Goal: Download file/media

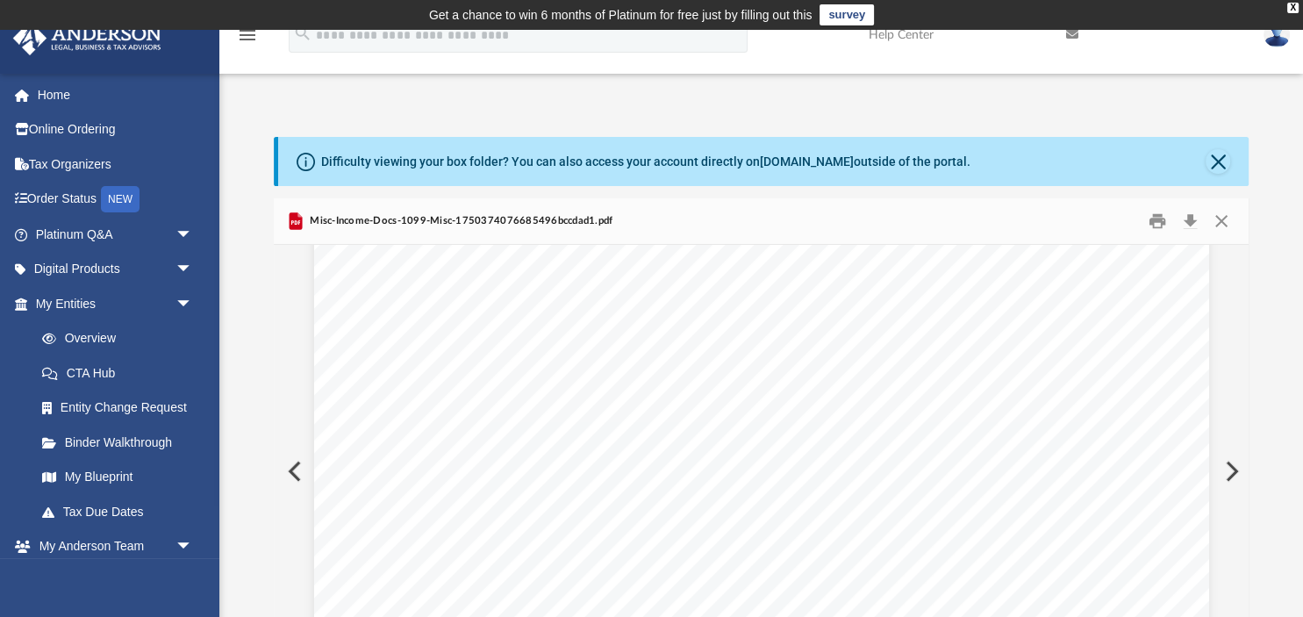
click at [1235, 469] on button "Preview" at bounding box center [1230, 471] width 39 height 49
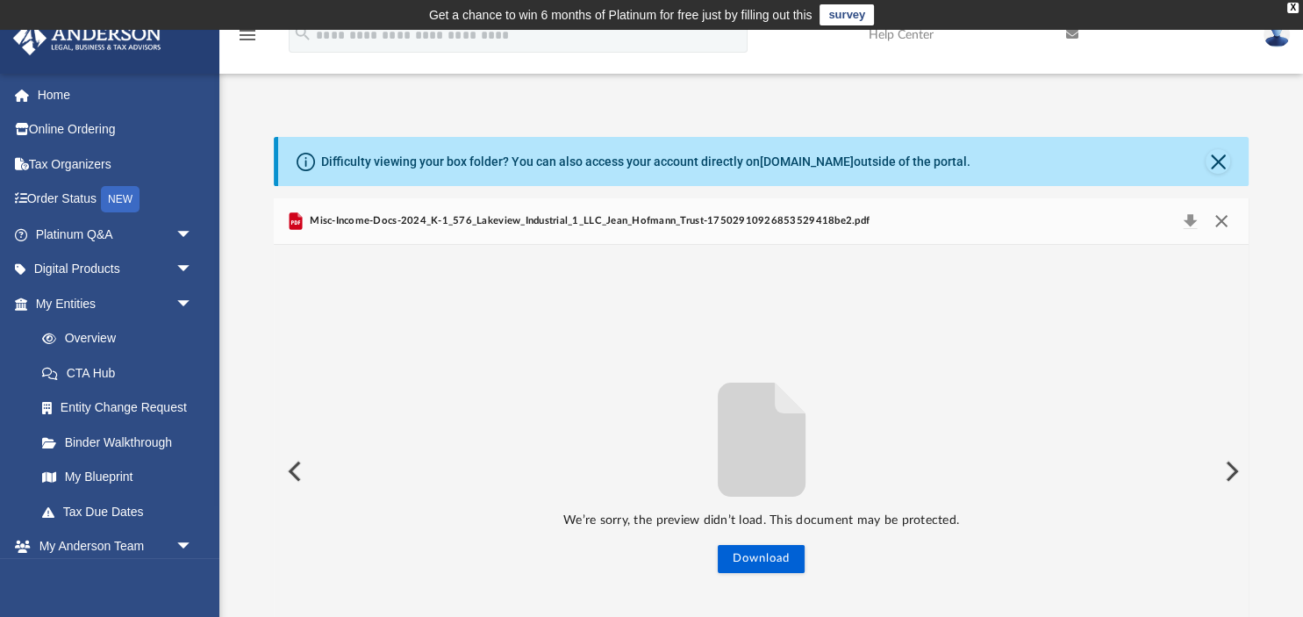
click at [1222, 219] on button "Close" at bounding box center [1222, 221] width 32 height 25
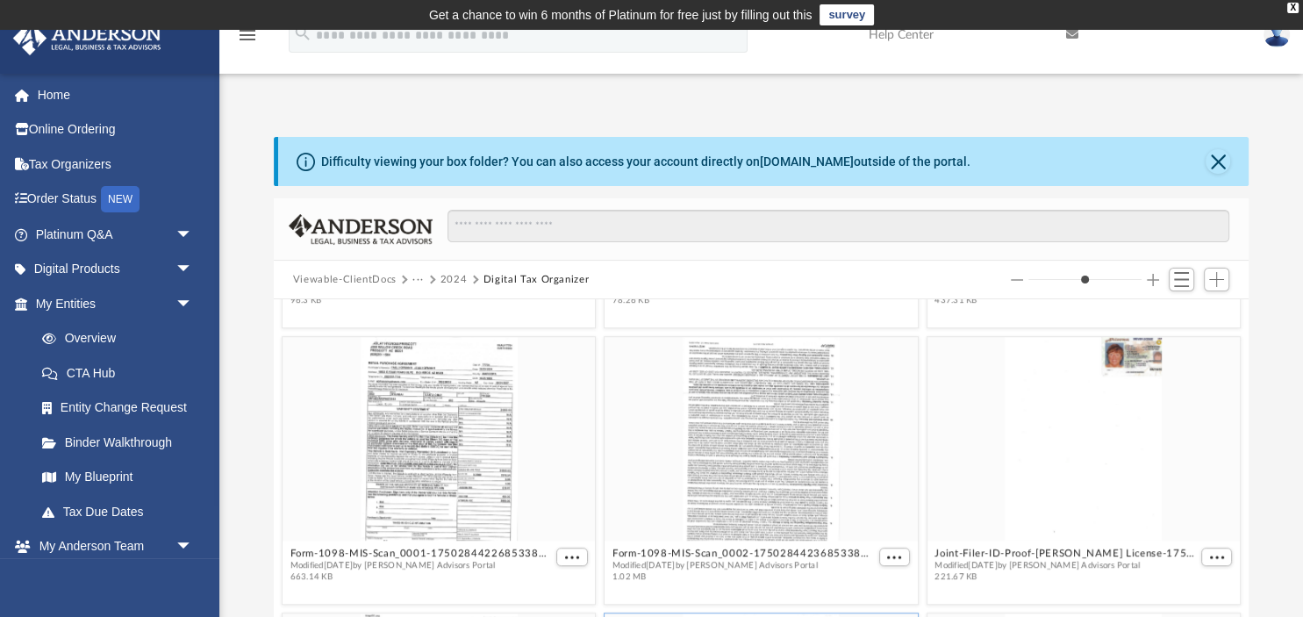
scroll to position [782, 0]
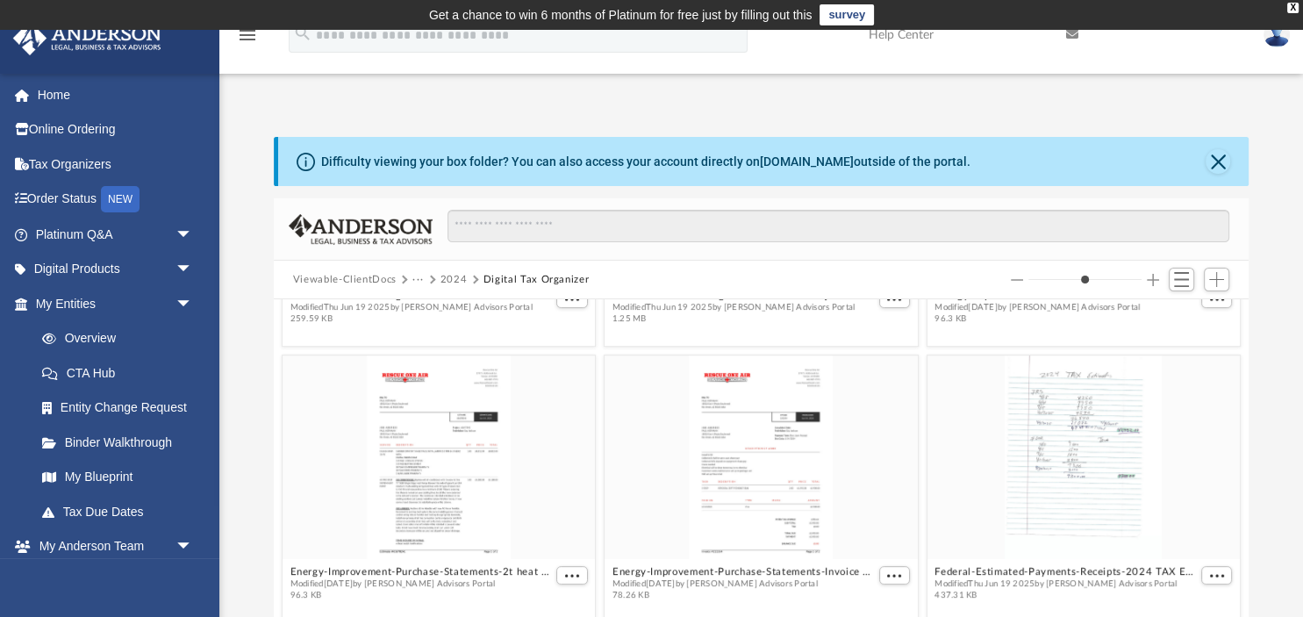
click at [451, 278] on button "2024" at bounding box center [454, 280] width 27 height 16
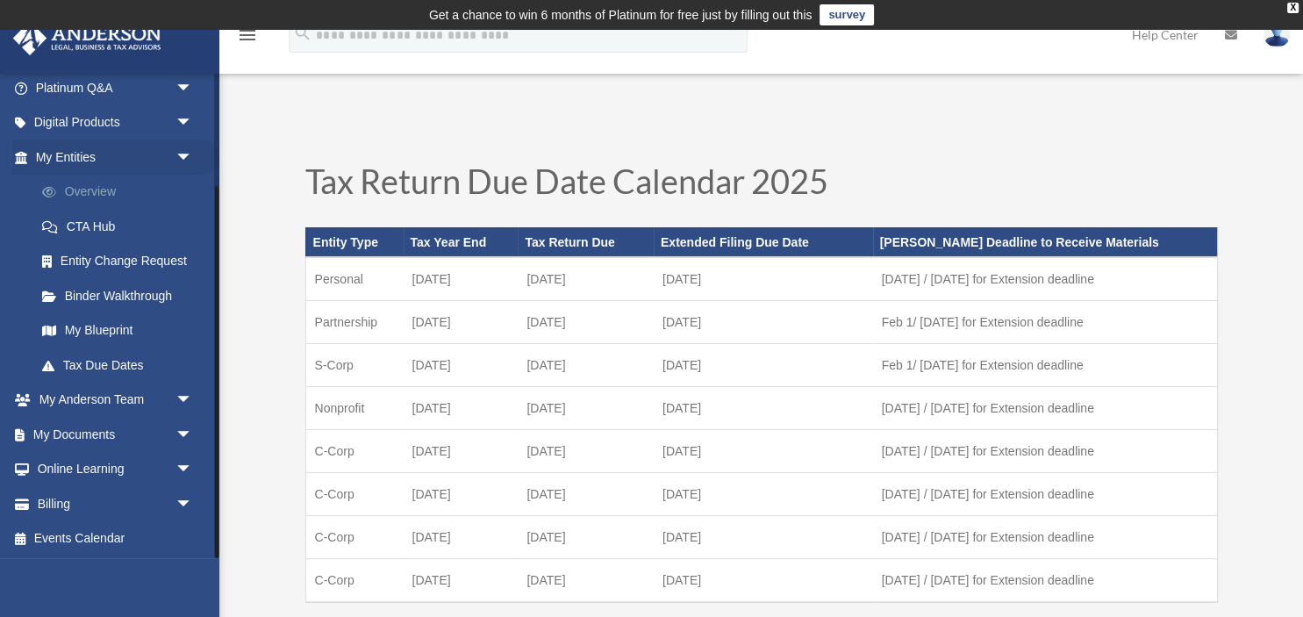
scroll to position [147, 0]
click at [183, 399] on span "arrow_drop_down" at bounding box center [193, 400] width 35 height 36
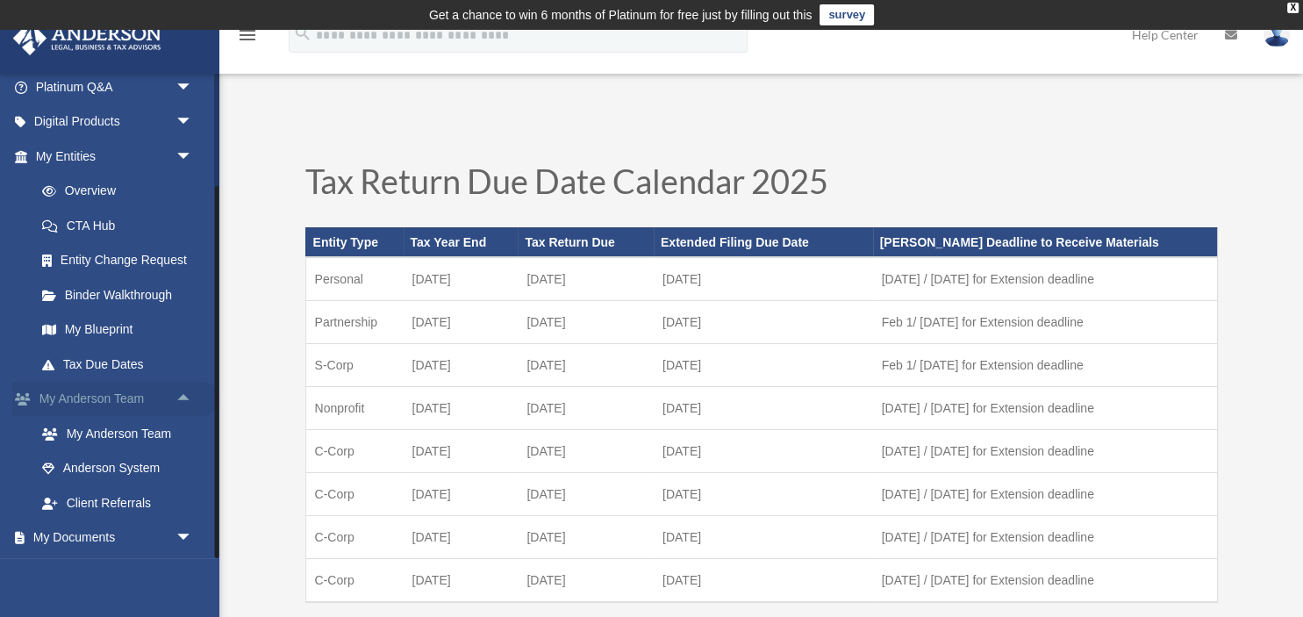
click at [183, 399] on span "arrow_drop_up" at bounding box center [193, 400] width 35 height 36
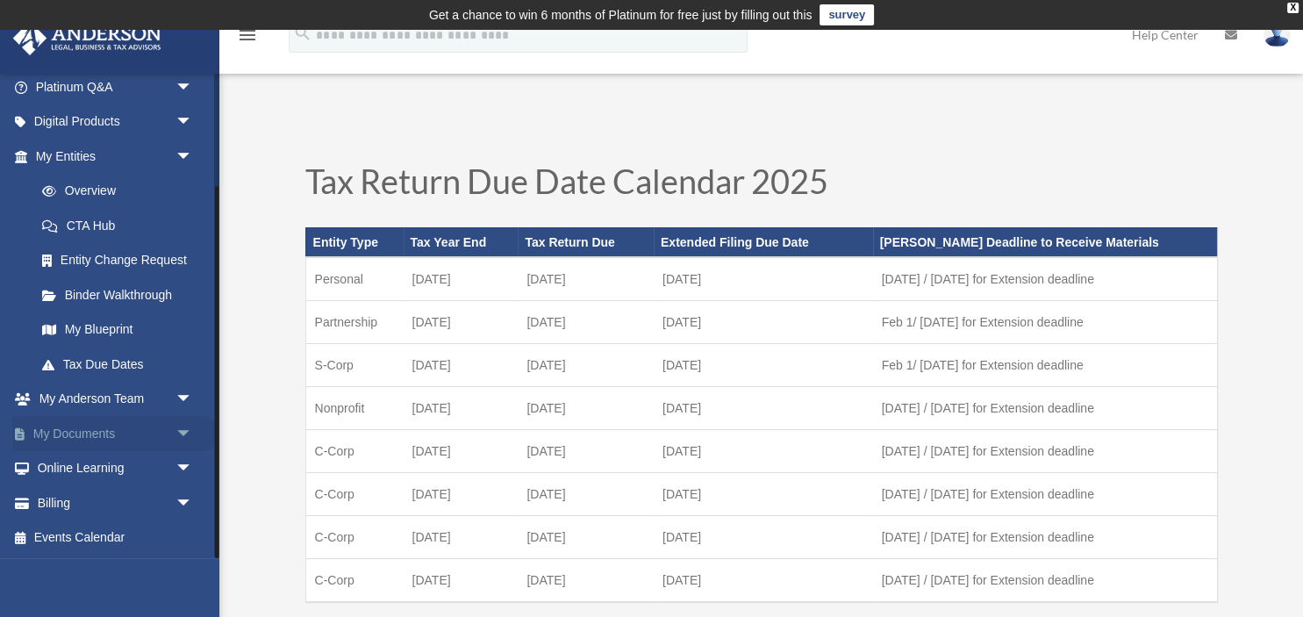
click at [184, 428] on span "arrow_drop_down" at bounding box center [193, 434] width 35 height 36
click at [76, 466] on link "Box" at bounding box center [122, 468] width 195 height 35
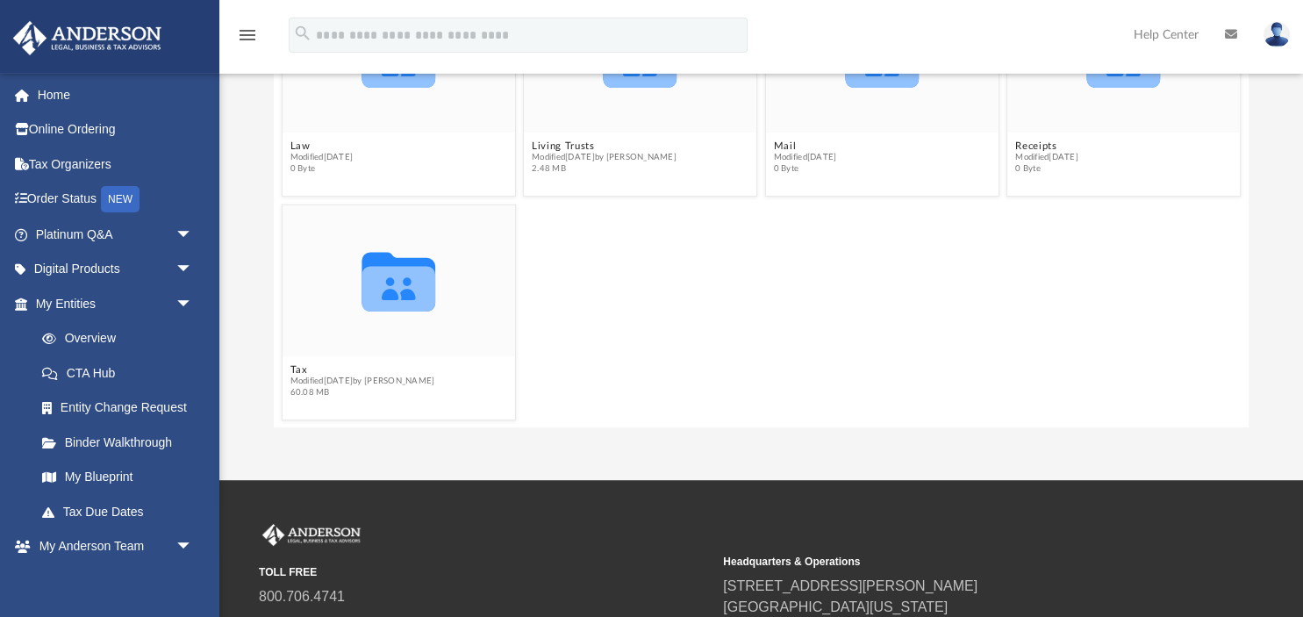
scroll to position [309, 0]
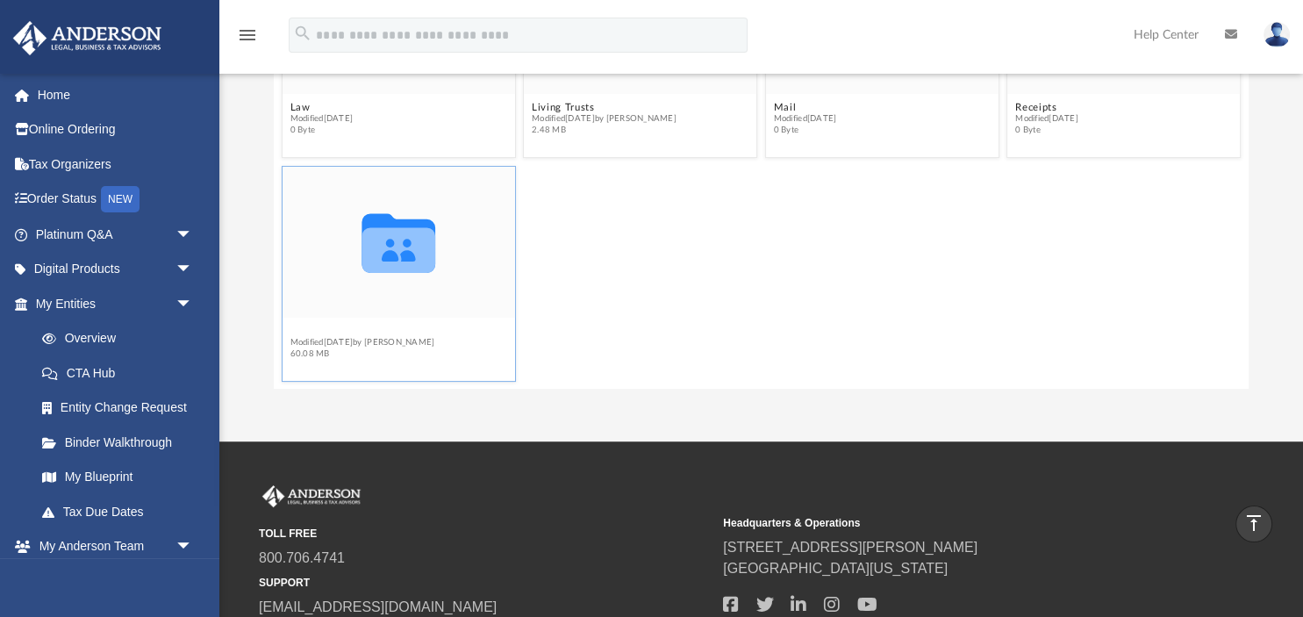
click at [294, 334] on button "Tax" at bounding box center [362, 330] width 145 height 11
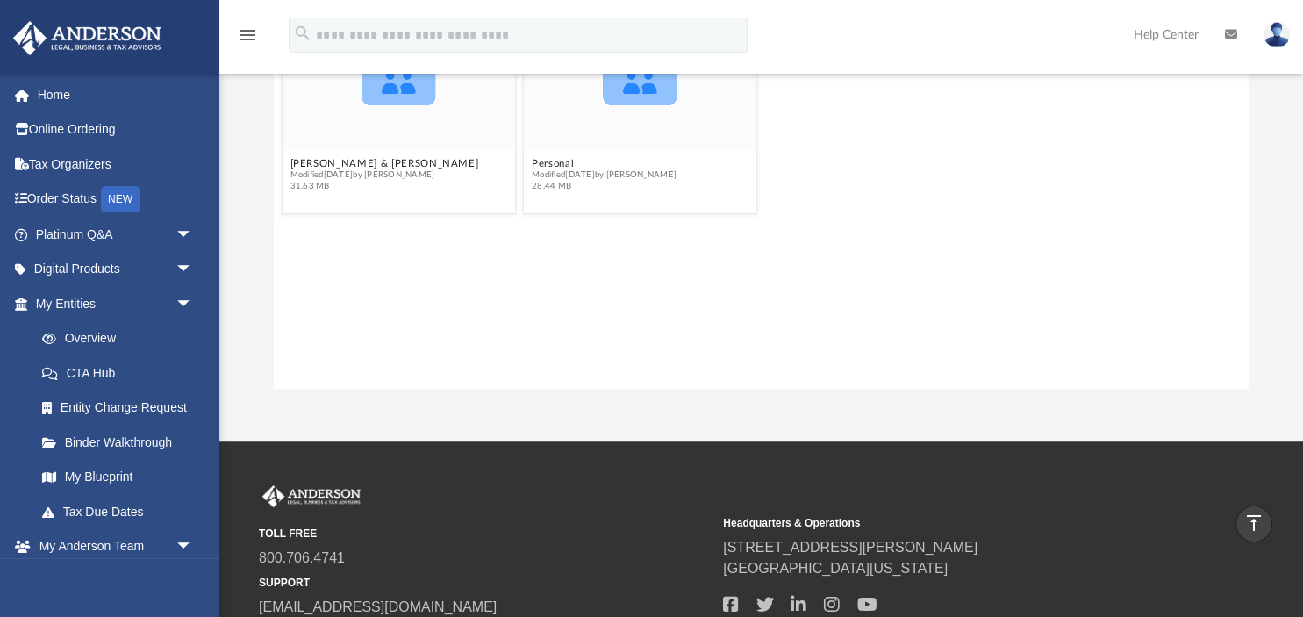
scroll to position [0, 0]
click at [354, 163] on button "[PERSON_NAME] & [PERSON_NAME]" at bounding box center [384, 162] width 189 height 11
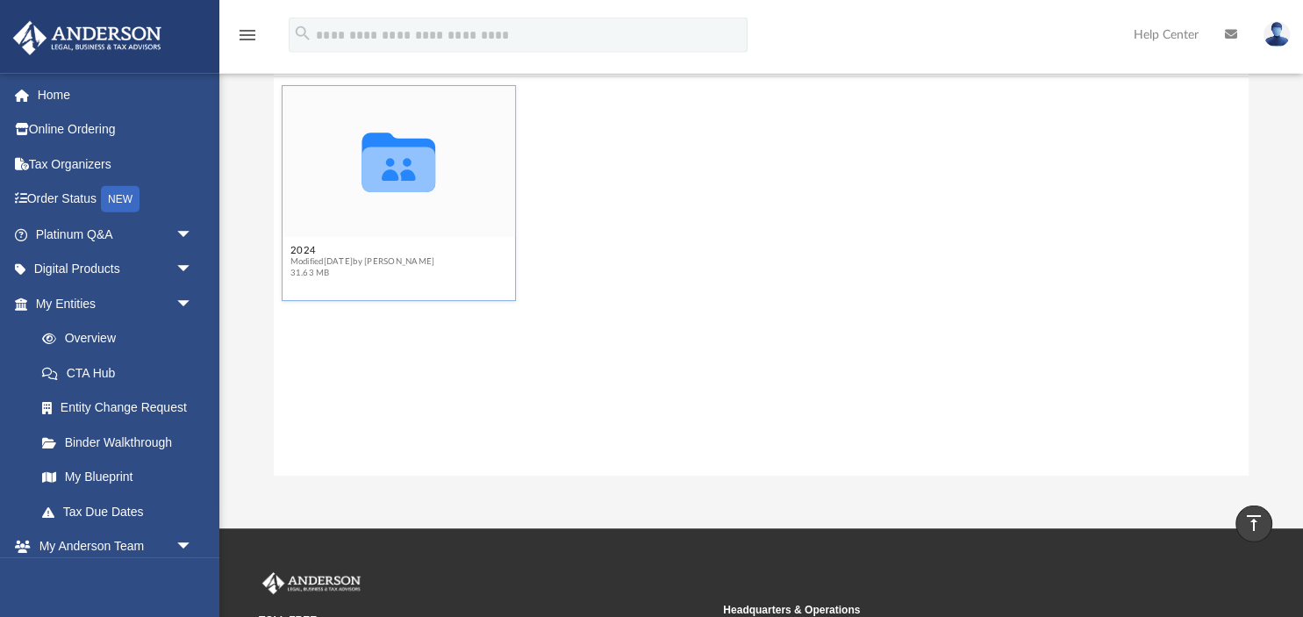
scroll to position [154, 0]
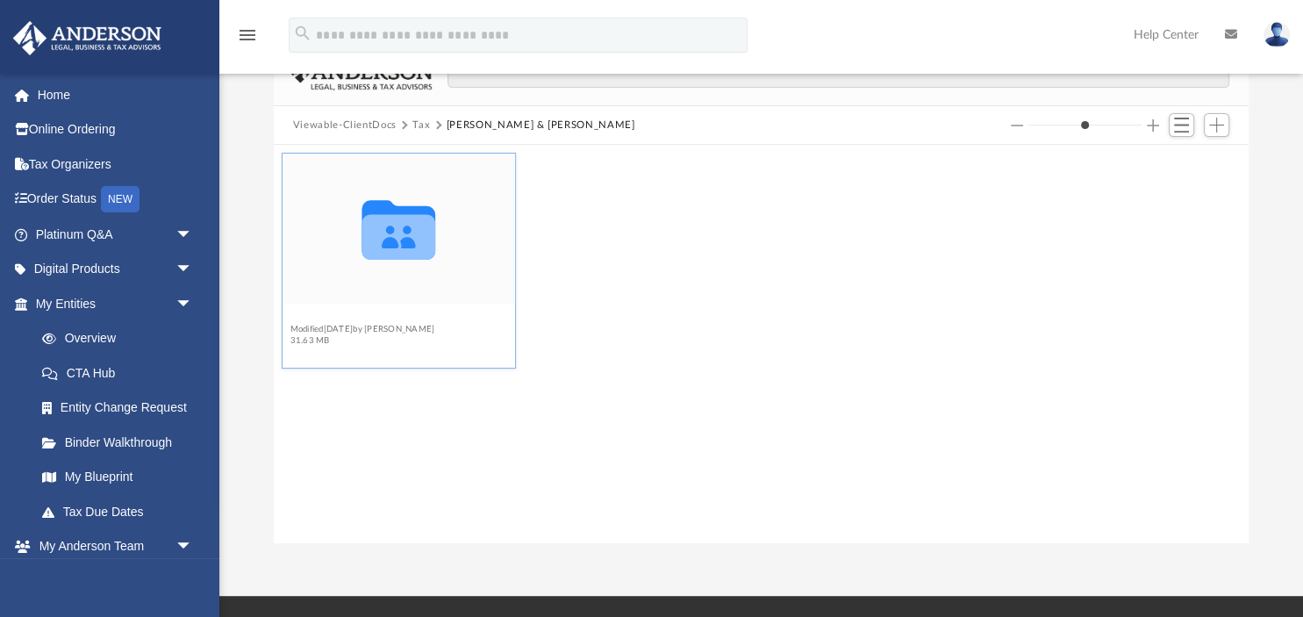
click at [304, 318] on button "2024" at bounding box center [362, 317] width 145 height 11
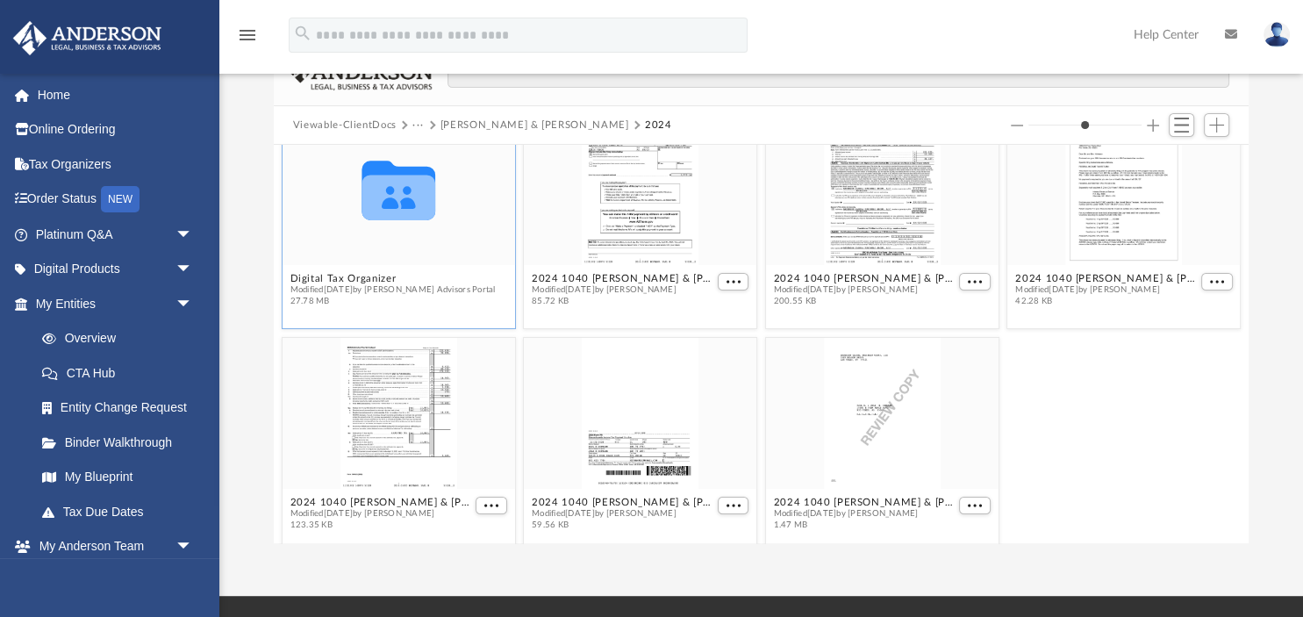
scroll to position [56, 0]
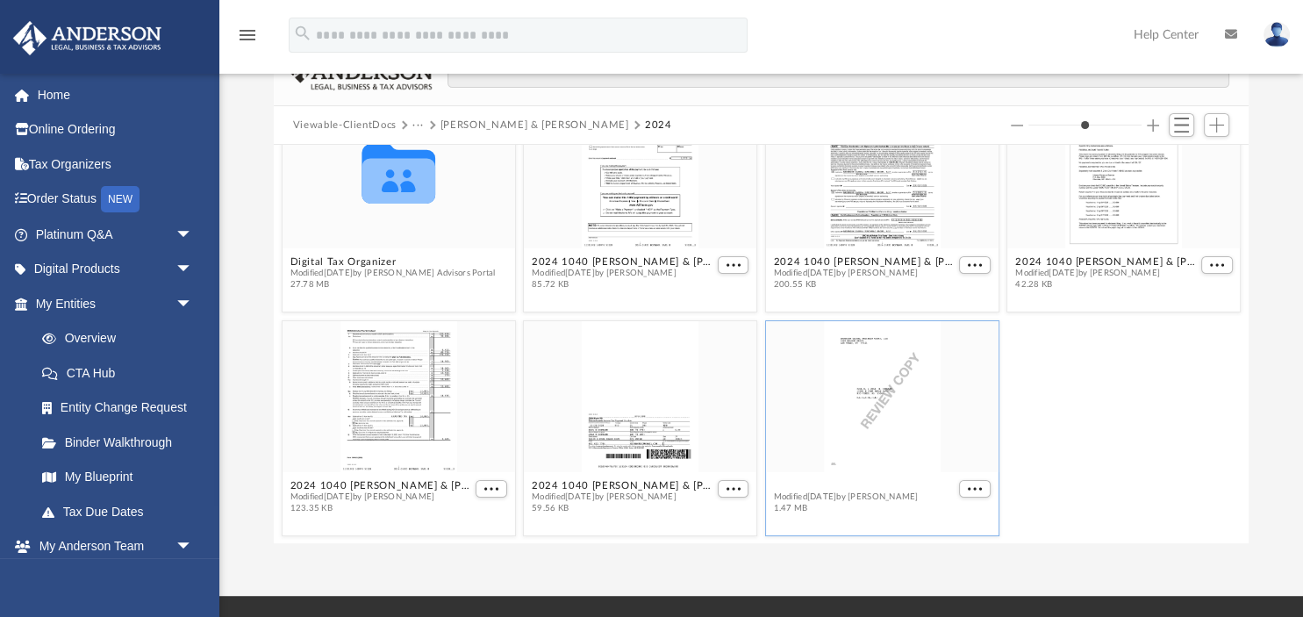
click at [795, 485] on button "2024 1040 [PERSON_NAME] & [PERSON_NAME] - Review Copy.pdf" at bounding box center [864, 484] width 182 height 11
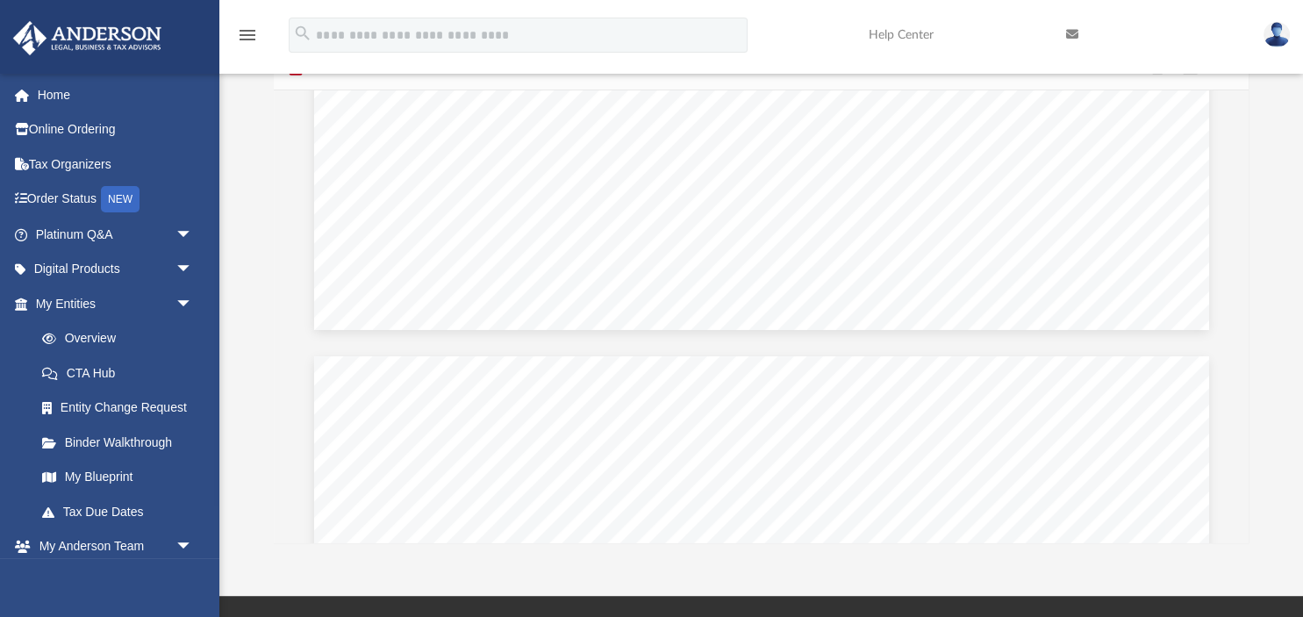
scroll to position [265193, 0]
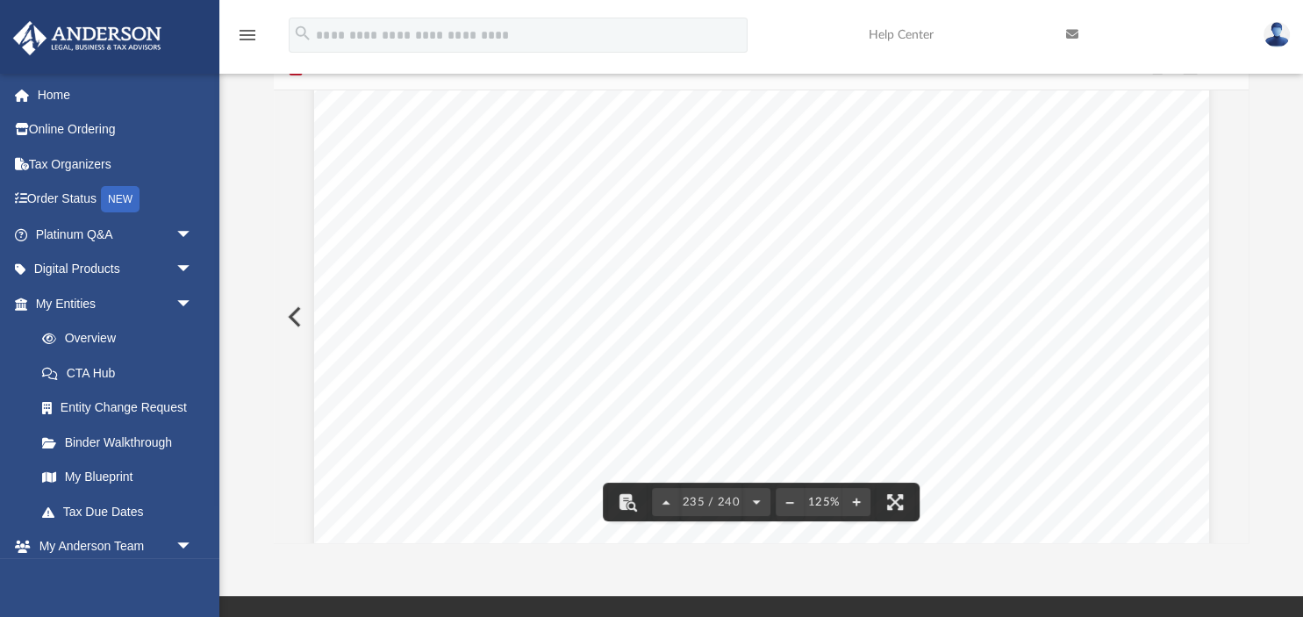
drag, startPoint x: 1246, startPoint y: 508, endPoint x: 1246, endPoint y: 369, distance: 138.7
click at [1246, 369] on body "X Get a chance to win 6 months of Platinum for free just by filling out this su…" at bounding box center [651, 378] width 1303 height 1064
click at [1244, 512] on div "Scroll to top vertical_align_top" at bounding box center [1254, 524] width 37 height 37
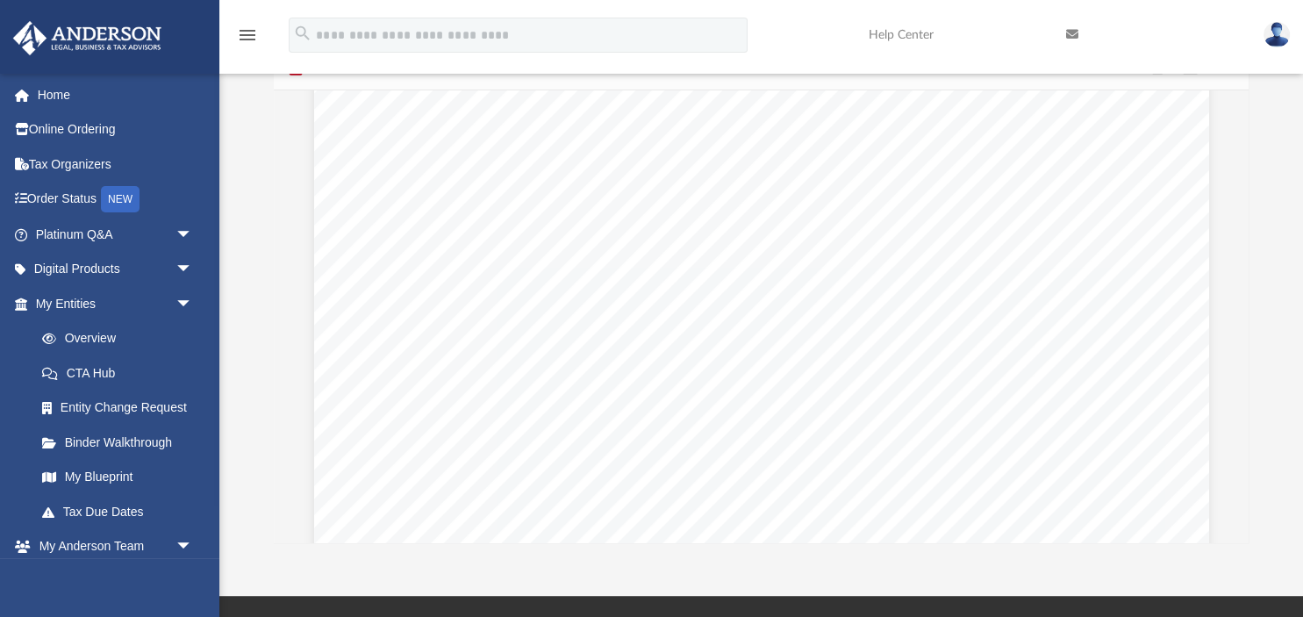
click at [1244, 507] on div "Scroll to top vertical_align_top" at bounding box center [1254, 524] width 37 height 37
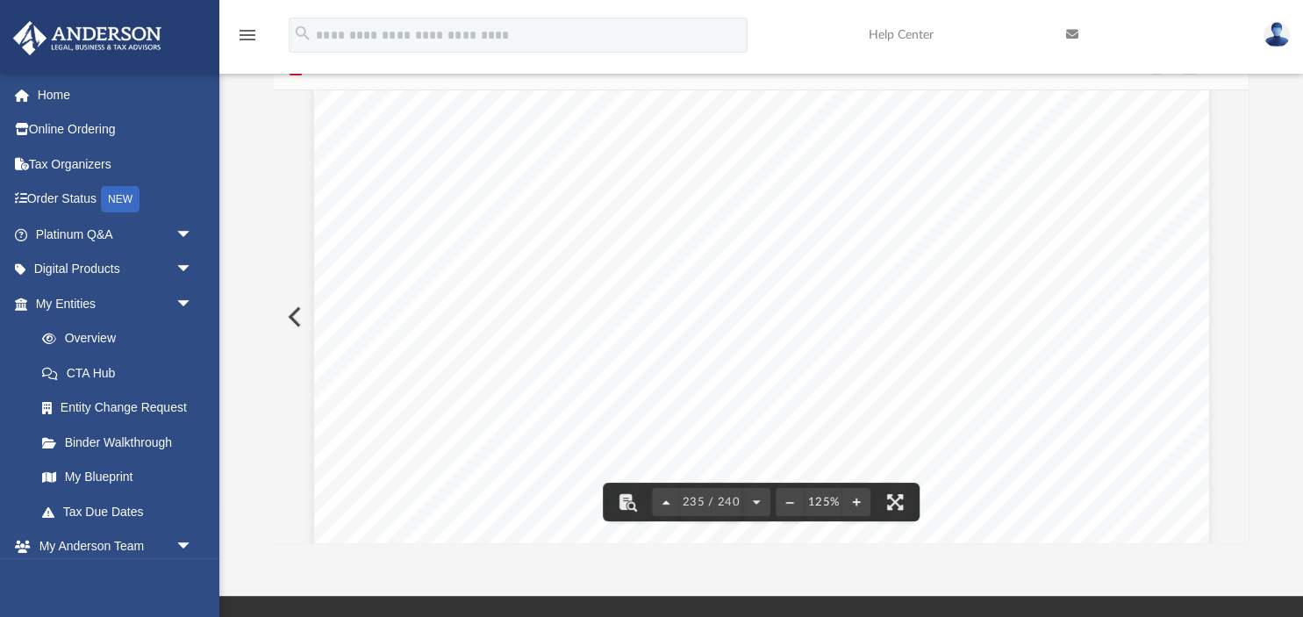
click at [662, 506] on button "File preview" at bounding box center [666, 502] width 28 height 39
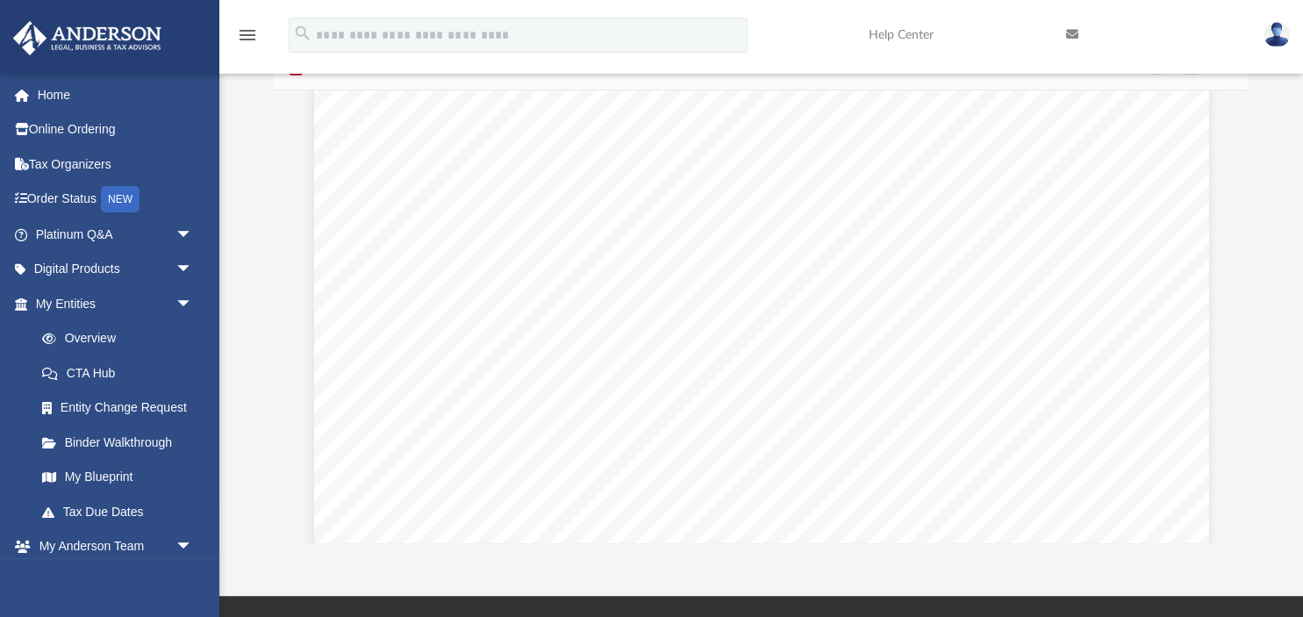
scroll to position [114456, 0]
